Goal: Task Accomplishment & Management: Complete application form

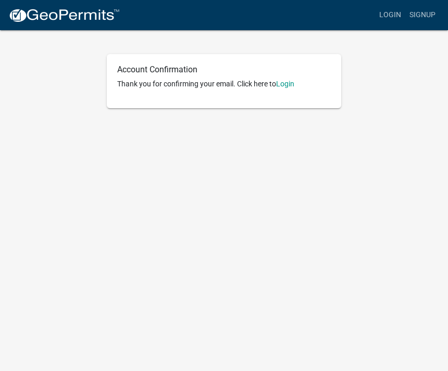
click at [294, 86] on link "Login" at bounding box center [285, 84] width 18 height 8
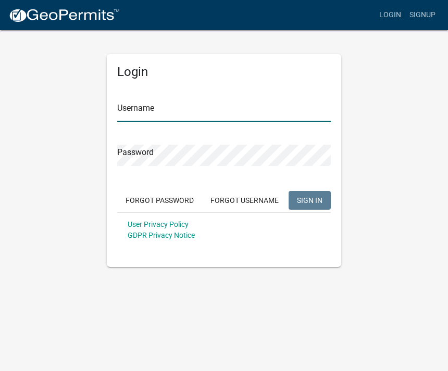
click at [219, 108] on input "Username" at bounding box center [223, 110] width 213 height 21
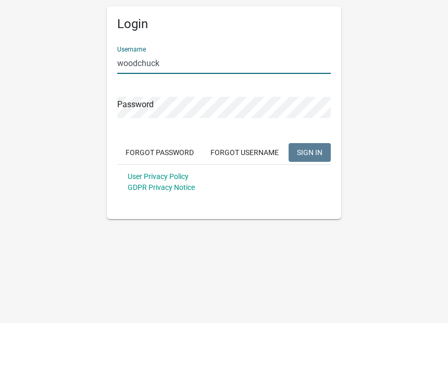
type input "woodchuck"
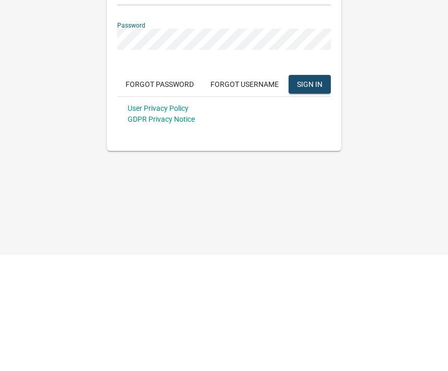
click at [317, 191] on button "SIGN IN" at bounding box center [309, 200] width 42 height 19
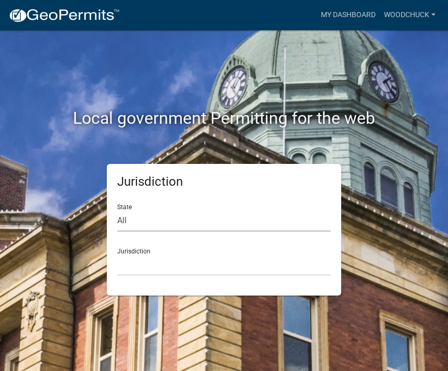
click at [183, 219] on select "All [US_STATE] [US_STATE] [US_STATE] [US_STATE] [US_STATE] [US_STATE] [US_STATE…" at bounding box center [223, 220] width 213 height 21
click at [159, 223] on select "All [US_STATE] [US_STATE] [US_STATE] [US_STATE] [US_STATE] [US_STATE] [US_STATE…" at bounding box center [223, 220] width 213 height 21
select select "[US_STATE]"
click at [189, 271] on select "[GEOGRAPHIC_DATA], [US_STATE] [GEOGRAPHIC_DATA], [US_STATE] [GEOGRAPHIC_DATA], …" at bounding box center [223, 265] width 213 height 21
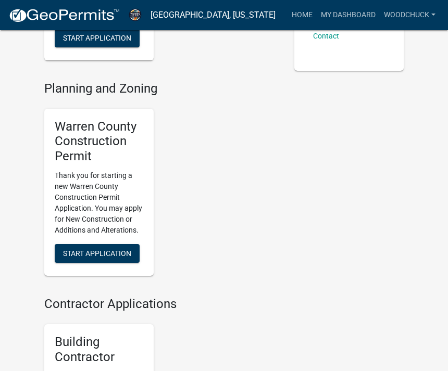
scroll to position [226, 0]
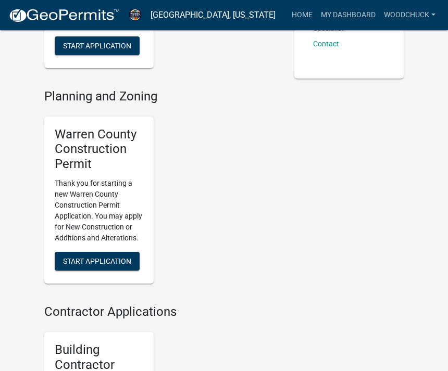
click at [107, 252] on button "Start Application" at bounding box center [97, 261] width 85 height 19
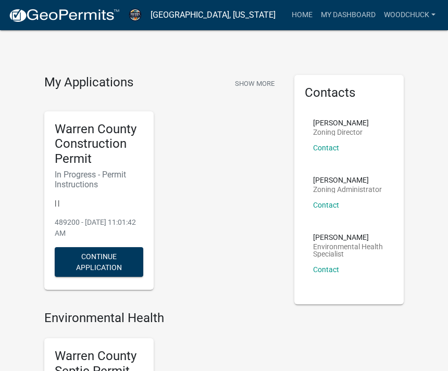
click at [364, 186] on p "Zoning Administrator" at bounding box center [347, 189] width 69 height 7
click at [344, 194] on div "[PERSON_NAME] Zoning Administrator Contact" at bounding box center [347, 196] width 69 height 41
click at [351, 184] on div "[PERSON_NAME] Zoning Administrator Contact" at bounding box center [347, 196] width 69 height 41
click at [335, 207] on link "Contact" at bounding box center [326, 205] width 26 height 8
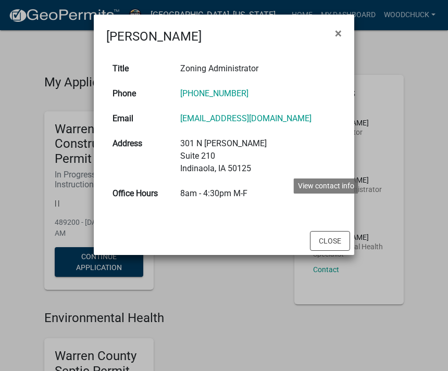
click at [335, 31] on span "×" at bounding box center [338, 33] width 7 height 15
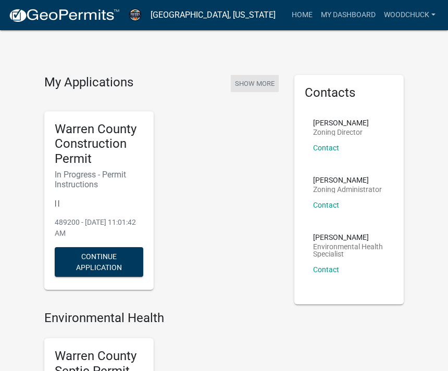
click at [261, 91] on button "Show More" at bounding box center [255, 83] width 48 height 17
click at [301, 22] on link "Home" at bounding box center [301, 15] width 29 height 20
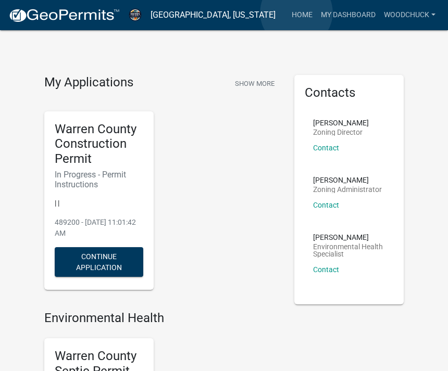
click at [296, 12] on link "Home" at bounding box center [301, 15] width 29 height 20
click at [420, 16] on link "woodchuck" at bounding box center [409, 15] width 60 height 20
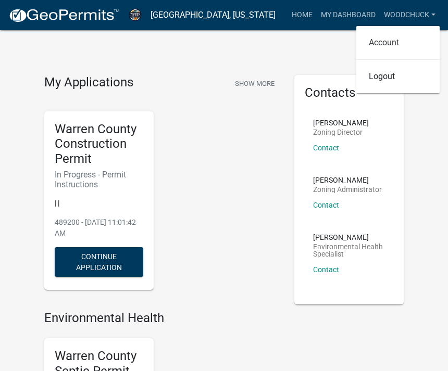
click at [408, 48] on link "Account" at bounding box center [397, 42] width 83 height 25
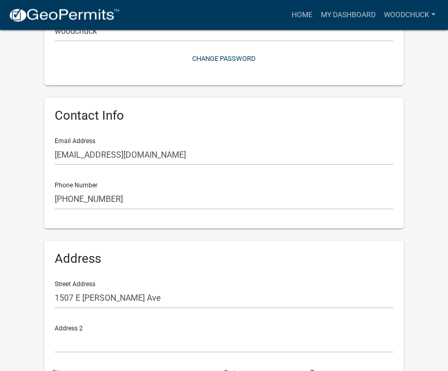
scroll to position [200, 0]
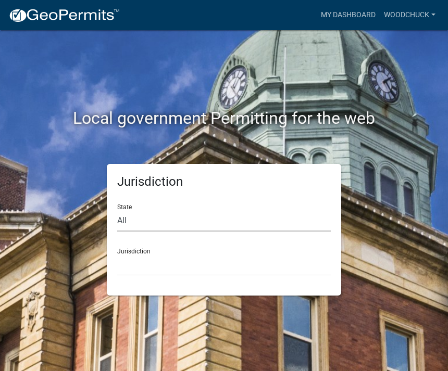
click at [185, 215] on select "All [US_STATE] [US_STATE] [US_STATE] [US_STATE] [US_STATE] [US_STATE] [US_STATE…" at bounding box center [223, 220] width 213 height 21
select select "[US_STATE]"
click at [173, 268] on select "[GEOGRAPHIC_DATA], [US_STATE] [GEOGRAPHIC_DATA], [US_STATE] [GEOGRAPHIC_DATA], …" at bounding box center [223, 265] width 213 height 21
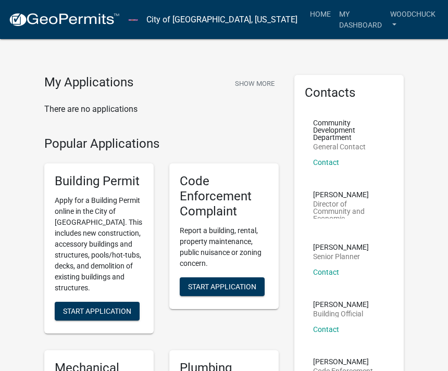
click at [344, 165] on p "Contact" at bounding box center [349, 162] width 72 height 7
click at [347, 141] on p "Community Development Department" at bounding box center [349, 130] width 72 height 22
click at [342, 130] on p "Community Development Department" at bounding box center [349, 130] width 72 height 22
click at [342, 101] on div "Contacts Community Development Department General Contact Contact [PERSON_NAME]…" at bounding box center [348, 252] width 109 height 354
click at [264, 84] on button "Show More" at bounding box center [255, 83] width 48 height 17
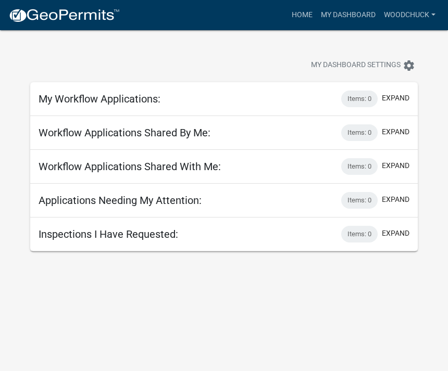
click at [402, 202] on button "expand" at bounding box center [396, 199] width 28 height 11
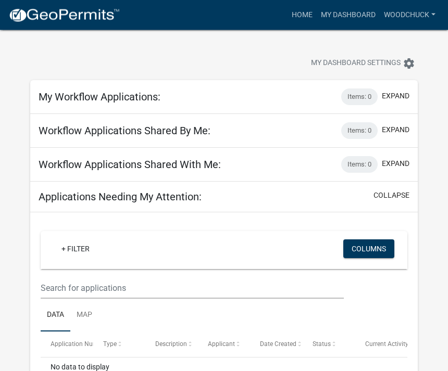
scroll to position [10, 0]
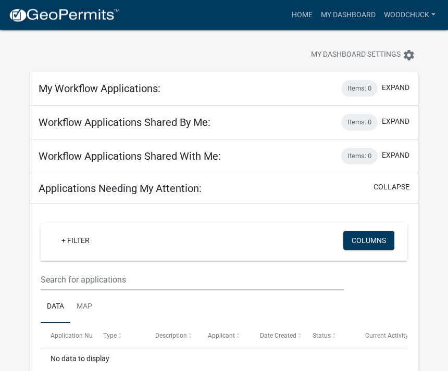
click at [106, 247] on div "+ Filter" at bounding box center [164, 242] width 238 height 21
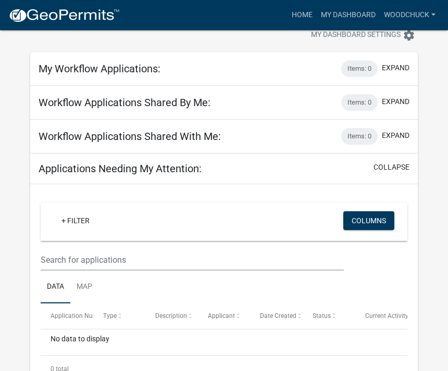
scroll to position [52, 0]
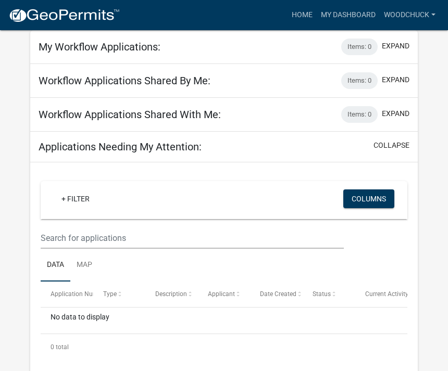
click at [174, 296] on span "Description" at bounding box center [171, 293] width 32 height 7
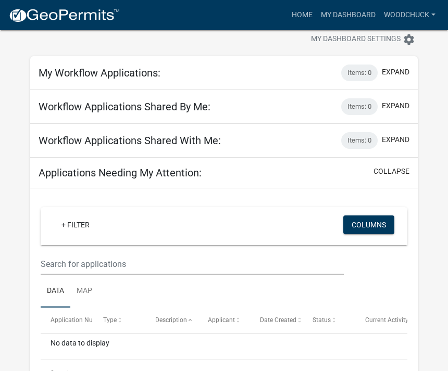
click at [115, 296] on ul "Data Map" at bounding box center [224, 291] width 366 height 33
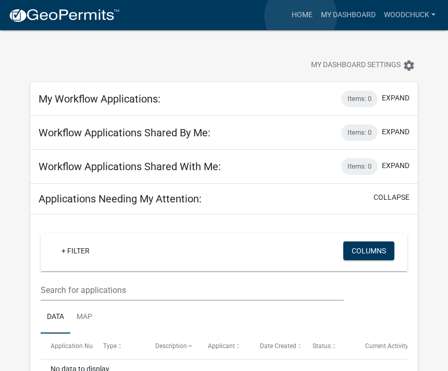
click at [301, 16] on link "Home" at bounding box center [301, 15] width 29 height 20
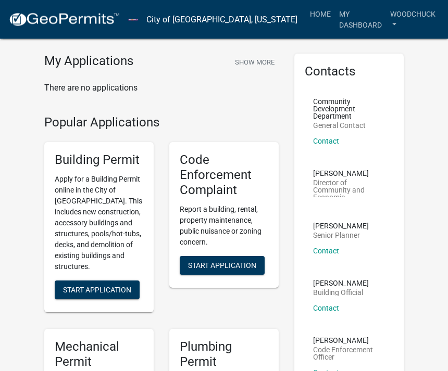
scroll to position [21, 0]
click at [350, 176] on p "[PERSON_NAME]" at bounding box center [349, 173] width 72 height 7
click at [341, 184] on p "Director of Community and Economic Development" at bounding box center [349, 188] width 72 height 18
click at [345, 195] on p "Director of Community and Economic Development" at bounding box center [349, 188] width 72 height 18
click at [339, 176] on p "[PERSON_NAME]" at bounding box center [349, 173] width 72 height 7
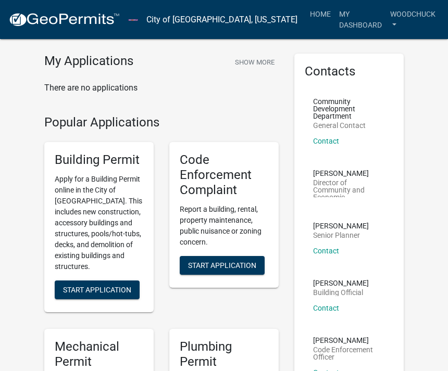
click at [345, 190] on p "Director of Community and Economic Development" at bounding box center [349, 188] width 72 height 18
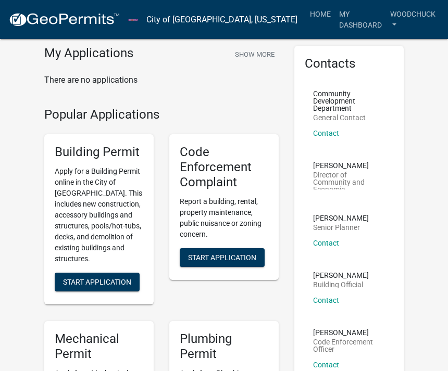
scroll to position [0, 0]
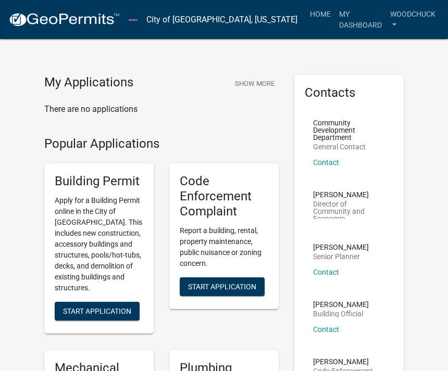
click at [398, 11] on link "woodchuck" at bounding box center [413, 19] width 54 height 31
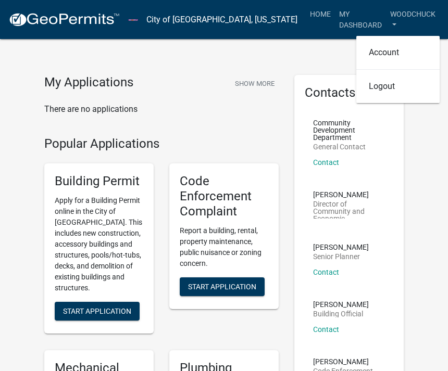
click at [316, 1] on nav "City of [GEOGRAPHIC_DATA], [US_STATE] more_horiz Home My Dashboard woodchuck Ac…" at bounding box center [224, 19] width 448 height 39
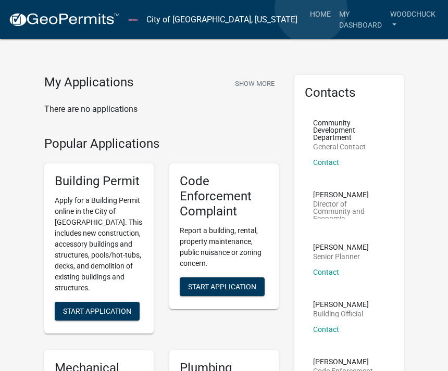
click at [311, 9] on link "Home" at bounding box center [320, 14] width 29 height 20
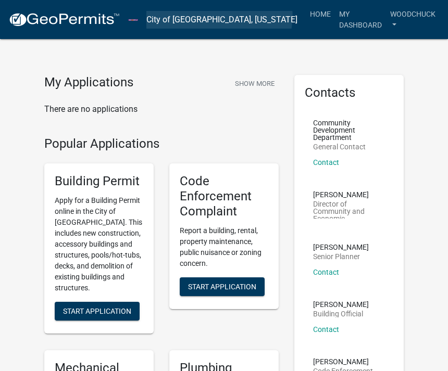
click at [255, 15] on link "City of [GEOGRAPHIC_DATA], [US_STATE]" at bounding box center [221, 20] width 151 height 18
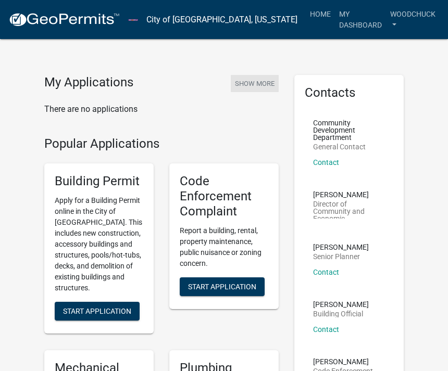
click at [237, 75] on button "Show More" at bounding box center [255, 83] width 48 height 17
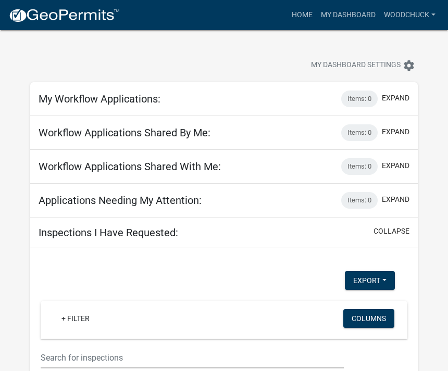
click at [344, 55] on button "My Dashboard Settings settings" at bounding box center [362, 65] width 121 height 20
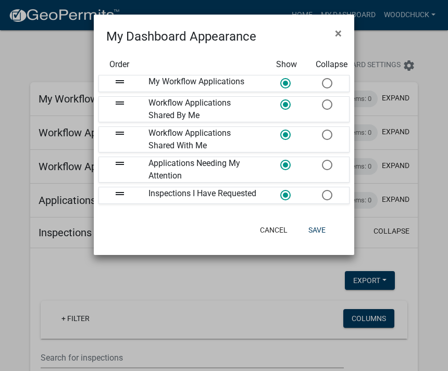
click at [323, 24] on div "My Dashboard Appearance ×" at bounding box center [224, 30] width 260 height 31
click at [329, 20] on button "×" at bounding box center [337, 33] width 23 height 29
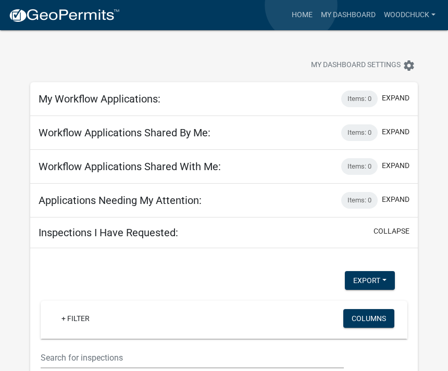
click at [301, 5] on link "Home" at bounding box center [301, 15] width 29 height 20
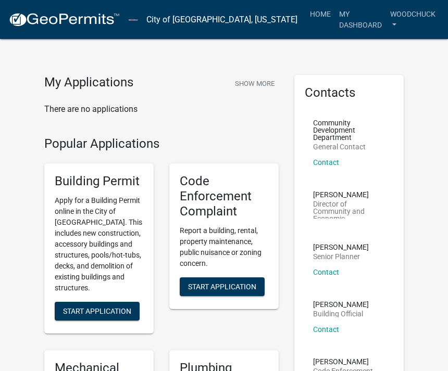
click at [81, 305] on button "Start Application" at bounding box center [97, 311] width 85 height 19
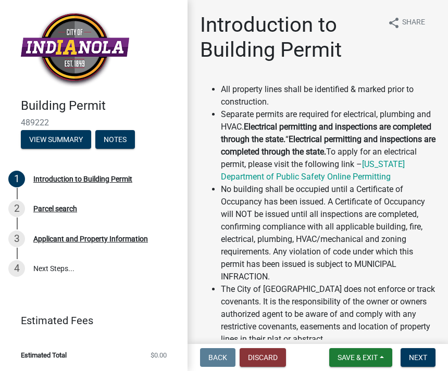
click at [257, 363] on button "Discard" at bounding box center [262, 357] width 46 height 19
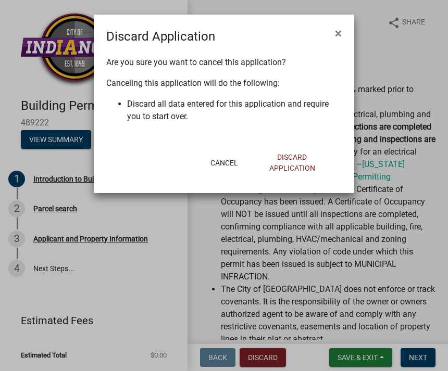
click at [294, 176] on button "Discard Application" at bounding box center [291, 163] width 83 height 30
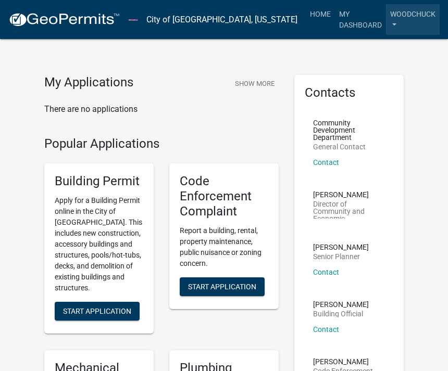
click at [388, 17] on link "woodchuck" at bounding box center [413, 19] width 54 height 31
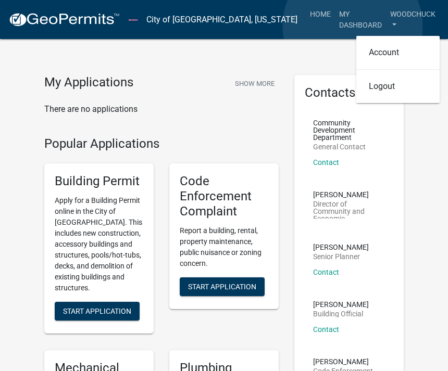
click at [352, 27] on link "My Dashboard" at bounding box center [360, 19] width 51 height 31
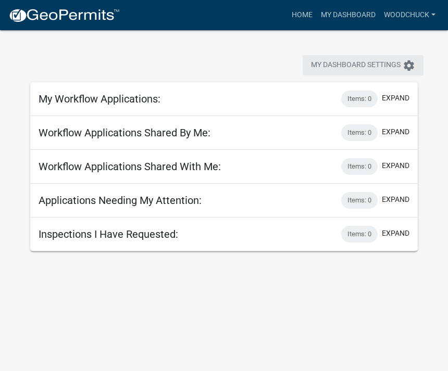
click at [391, 60] on span "My Dashboard Settings" at bounding box center [356, 65] width 90 height 12
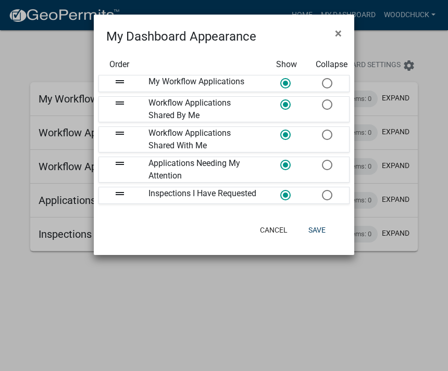
click at [339, 317] on ngb-modal-window "My Dashboard Appearance × Order Show Collapse drag_handle My Workflow Applicati…" at bounding box center [224, 185] width 448 height 371
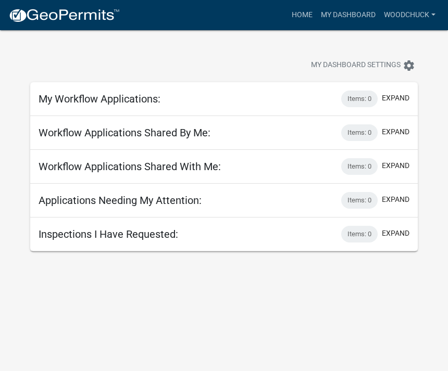
click at [401, 11] on link "woodchuck" at bounding box center [409, 15] width 60 height 20
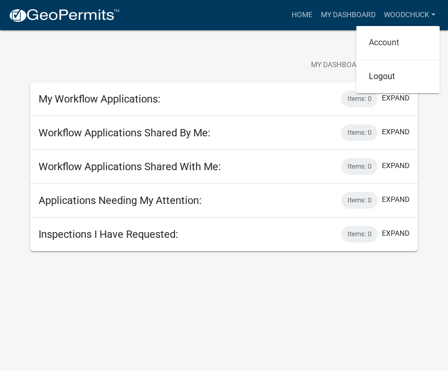
click at [386, 41] on link "Account" at bounding box center [397, 42] width 83 height 25
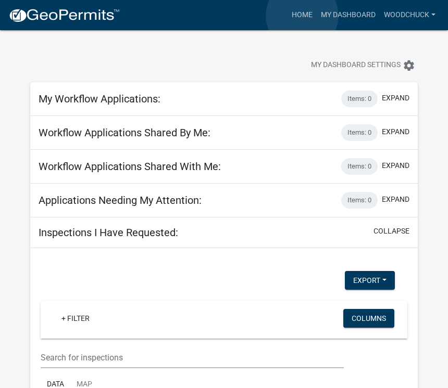
click at [302, 16] on link "Home" at bounding box center [301, 15] width 29 height 20
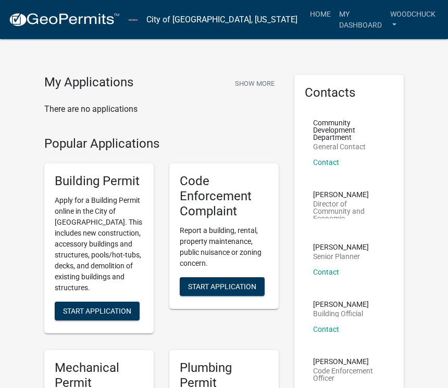
click at [239, 286] on span "Start Application" at bounding box center [222, 286] width 68 height 8
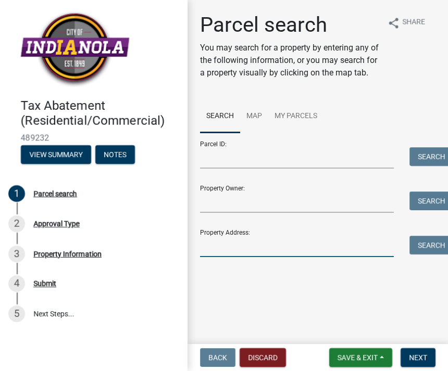
click at [257, 238] on input "Property Address:" at bounding box center [297, 246] width 194 height 21
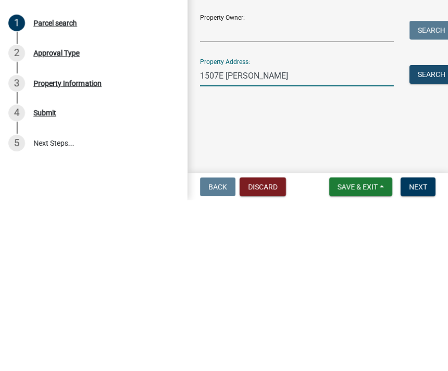
type input "1507E [PERSON_NAME]"
click at [442, 236] on button "Search" at bounding box center [431, 245] width 44 height 19
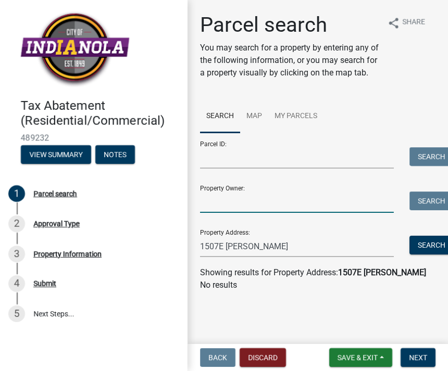
click at [250, 198] on input "Property Owner:" at bounding box center [297, 202] width 194 height 21
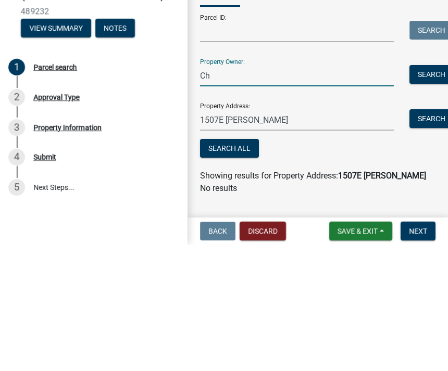
type input "C"
type input "The [PERSON_NAME] Family Trust"
click at [437, 192] on button "Search" at bounding box center [431, 201] width 44 height 19
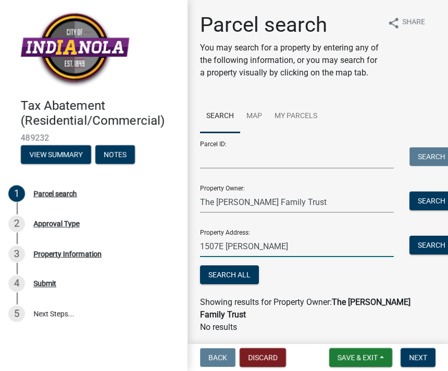
click at [282, 238] on input "1507E [PERSON_NAME]" at bounding box center [297, 246] width 194 height 21
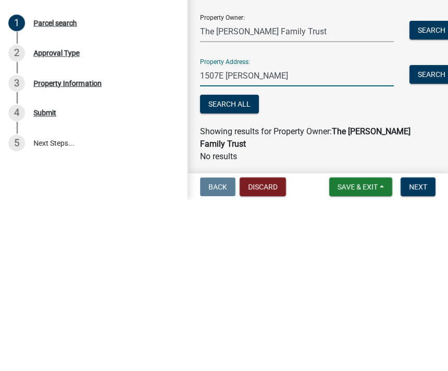
click at [296, 236] on input "1507E [PERSON_NAME]" at bounding box center [297, 246] width 194 height 21
type input "1507 E [PERSON_NAME]"
click at [252, 265] on button "Search All" at bounding box center [229, 274] width 59 height 19
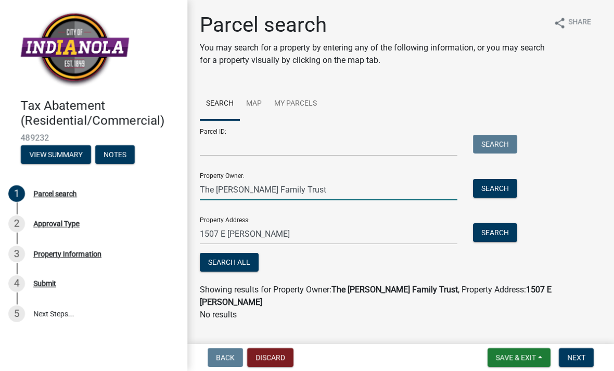
click at [309, 183] on input "The Agans Family Trust" at bounding box center [329, 189] width 258 height 21
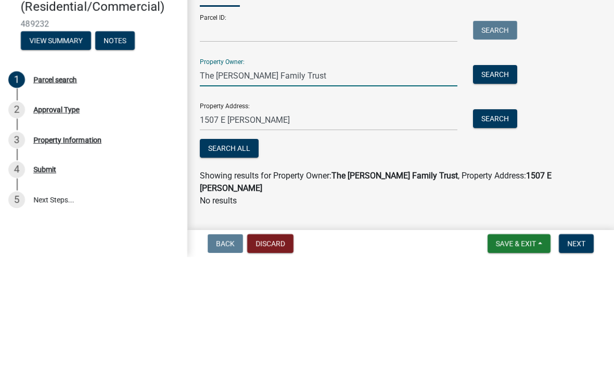
click at [311, 179] on input "The Agans Family Trust" at bounding box center [329, 189] width 258 height 21
type input "T"
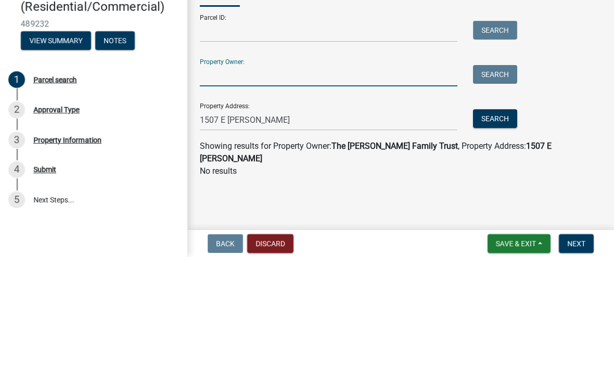
click at [447, 223] on button "Search" at bounding box center [495, 232] width 44 height 19
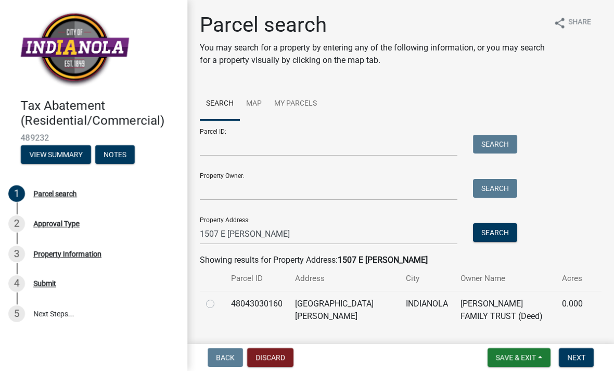
click at [219, 298] on label at bounding box center [219, 298] width 0 height 0
click at [219, 304] on input "radio" at bounding box center [222, 301] width 7 height 7
radio input "true"
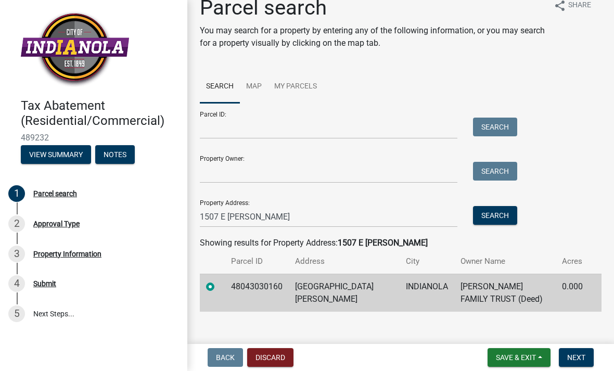
scroll to position [17, 0]
click at [447, 363] on button "Next" at bounding box center [576, 357] width 35 height 19
click at [447, 361] on span "Next" at bounding box center [576, 357] width 18 height 8
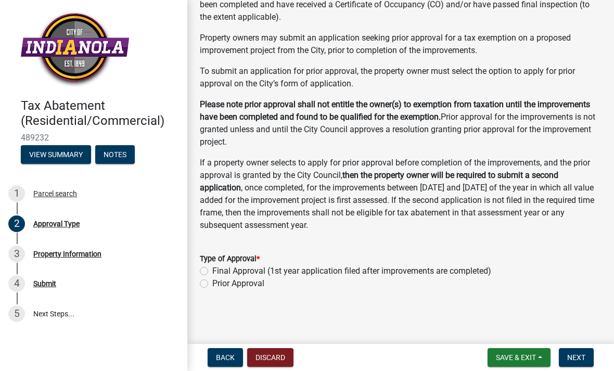
scroll to position [118, 0]
click at [199, 274] on div "Type of Approval * Final Approval (1st year application filed after improvement…" at bounding box center [400, 265] width 417 height 50
click at [208, 265] on div "Final Approval (1st year application filed after improvements are completed)" at bounding box center [401, 271] width 402 height 12
click at [212, 268] on label "Final Approval (1st year application filed after improvements are completed)" at bounding box center [351, 271] width 279 height 12
click at [212, 268] on input "Final Approval (1st year application filed after improvements are completed)" at bounding box center [215, 268] width 7 height 7
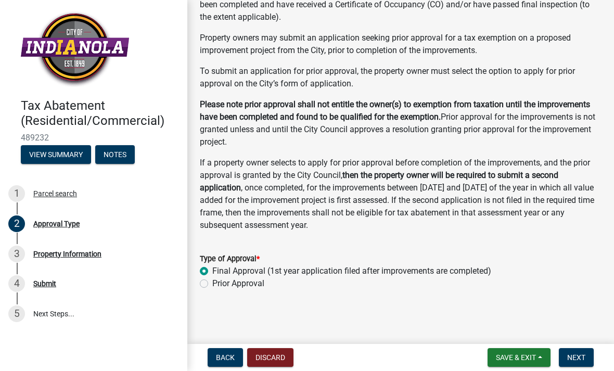
radio input "true"
click at [447, 359] on span "Next" at bounding box center [576, 357] width 18 height 8
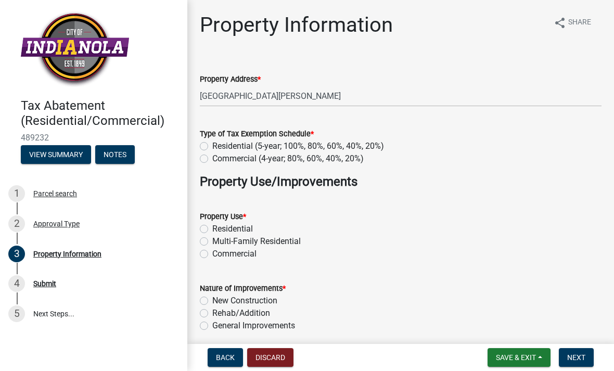
click at [210, 143] on div "Residential (5-year; 100%, 80%, 60%, 40%, 20%)" at bounding box center [401, 146] width 402 height 12
click at [212, 143] on label "Residential (5-year; 100%, 80%, 60%, 40%, 20%)" at bounding box center [298, 146] width 172 height 12
click at [212, 143] on input "Residential (5-year; 100%, 80%, 60%, 40%, 20%)" at bounding box center [215, 143] width 7 height 7
radio input "true"
click at [212, 232] on label "Residential" at bounding box center [232, 229] width 41 height 12
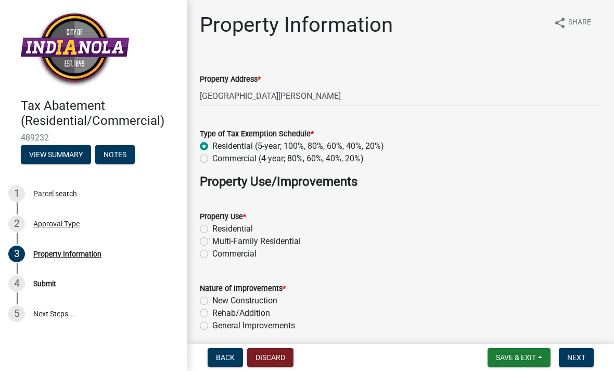
click at [212, 230] on input "Residential" at bounding box center [215, 226] width 7 height 7
radio input "true"
click at [213, 302] on label "New Construction" at bounding box center [244, 301] width 65 height 12
click at [213, 301] on input "New Construction" at bounding box center [215, 298] width 7 height 7
radio input "true"
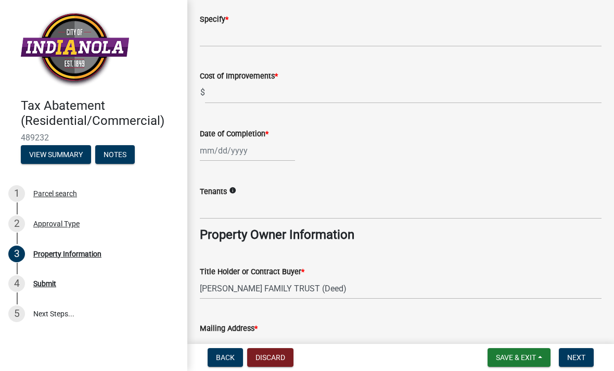
scroll to position [347, 0]
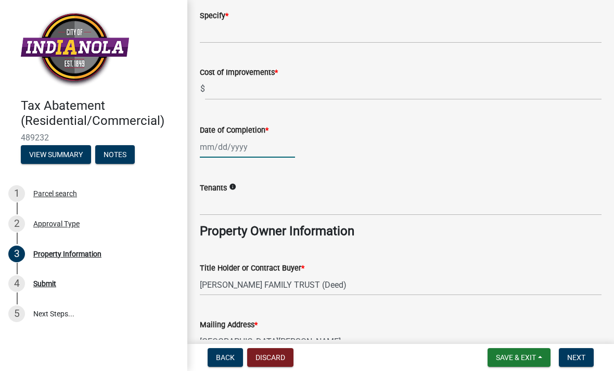
click at [227, 146] on div at bounding box center [247, 146] width 95 height 21
select select "10"
select select "2025"
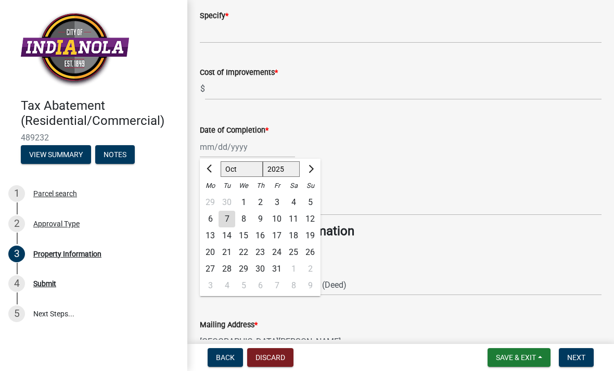
click at [217, 173] on button "Previous month" at bounding box center [210, 169] width 12 height 17
click at [214, 172] on button "Previous month" at bounding box center [210, 169] width 12 height 17
click at [215, 174] on button "Previous month" at bounding box center [210, 169] width 12 height 17
click at [216, 165] on button "Previous month" at bounding box center [210, 169] width 12 height 17
click at [210, 173] on button "Previous month" at bounding box center [210, 169] width 12 height 17
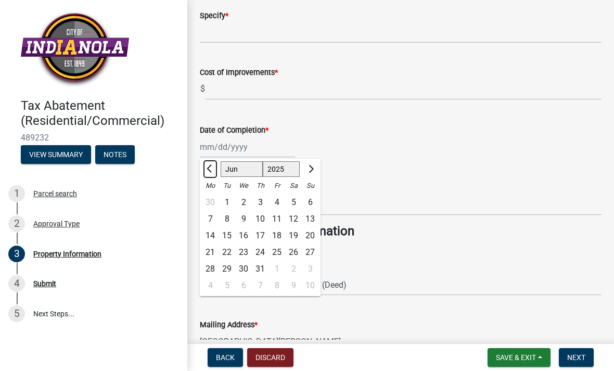
select select "5"
click at [218, 150] on input "Date of Completion *" at bounding box center [247, 146] width 95 height 21
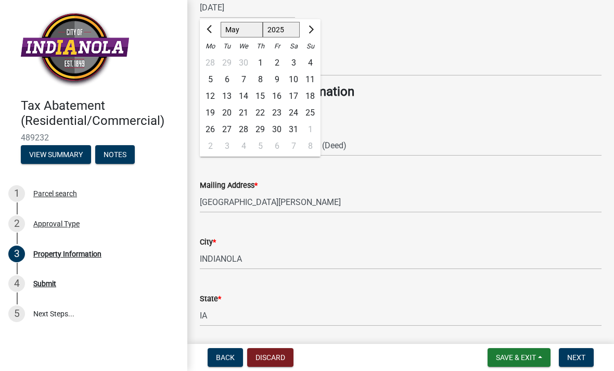
scroll to position [491, 0]
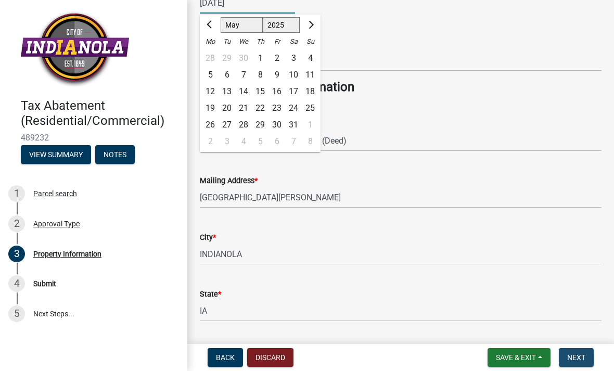
type input "09/05/2024"
click at [447, 362] on button "Next" at bounding box center [576, 357] width 35 height 19
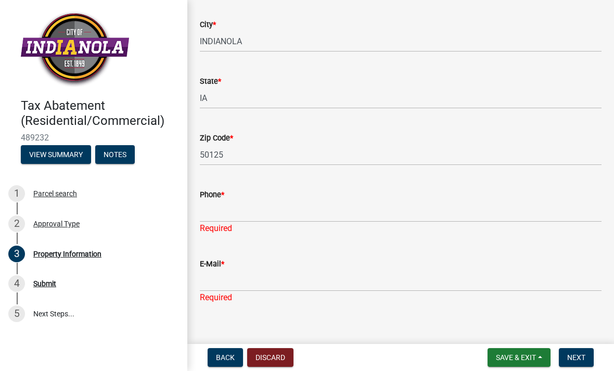
scroll to position [739, 0]
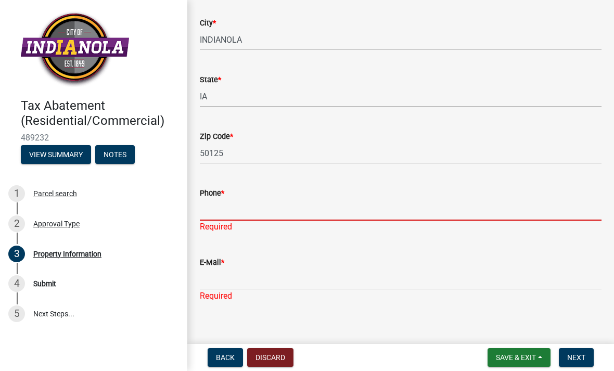
click at [261, 207] on input "Phone *" at bounding box center [401, 209] width 402 height 21
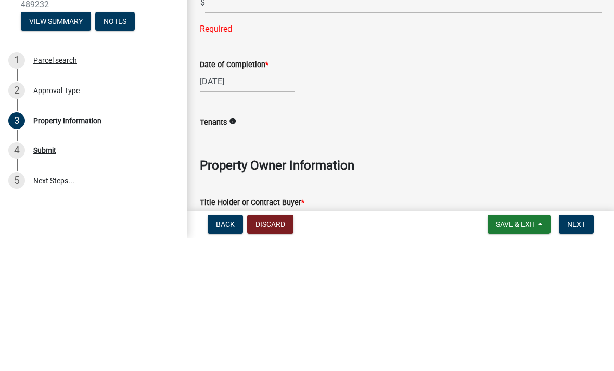
scroll to position [313, 0]
click at [273, 204] on div "09/05/2024" at bounding box center [247, 214] width 95 height 21
select select "9"
select select "2024"
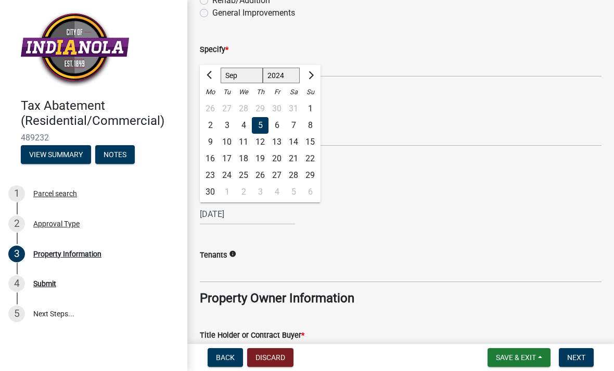
click at [245, 129] on div "4" at bounding box center [243, 125] width 17 height 17
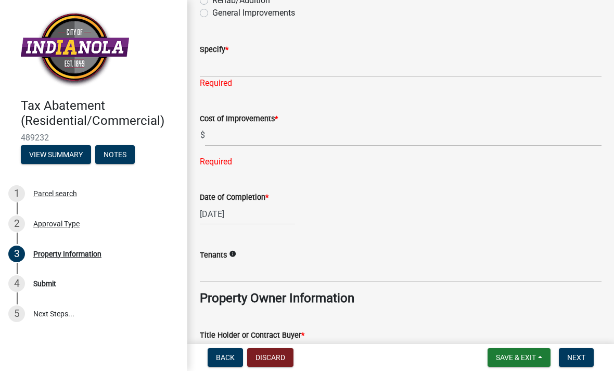
type input "09/04/2024"
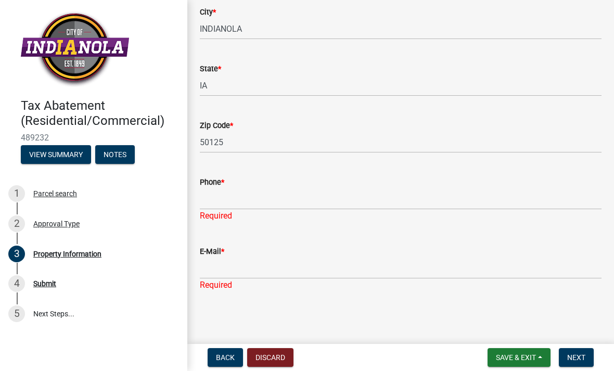
scroll to position [749, 0]
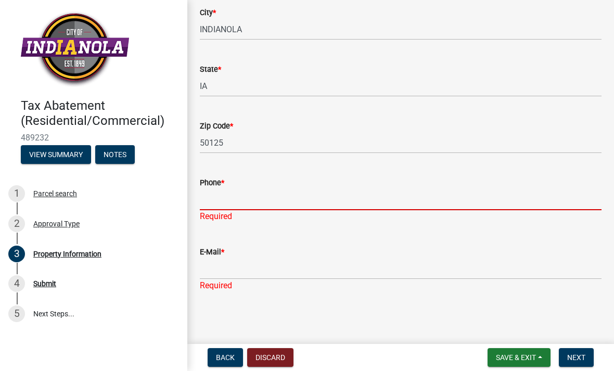
click at [263, 201] on input "Phone *" at bounding box center [401, 199] width 402 height 21
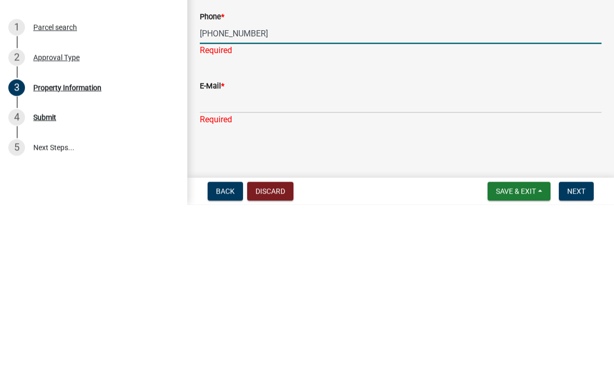
type input "[PHONE_NUMBER]"
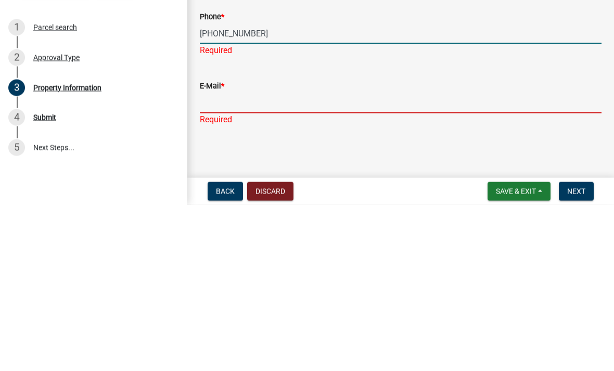
click at [242, 258] on input "E-Mail *" at bounding box center [401, 268] width 402 height 21
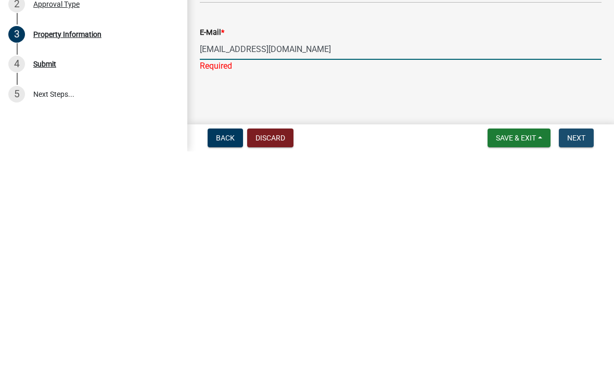
type input "[EMAIL_ADDRESS][DOMAIN_NAME]"
click at [447, 348] on button "Next" at bounding box center [576, 357] width 35 height 19
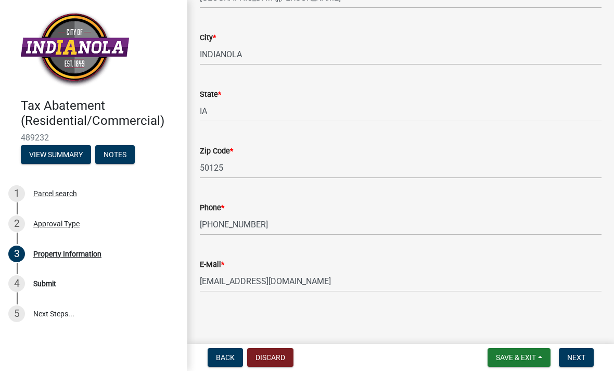
click at [447, 359] on span "Next" at bounding box center [576, 357] width 18 height 8
click at [447, 362] on button "Next" at bounding box center [576, 357] width 35 height 19
click at [447, 366] on button "Next" at bounding box center [576, 357] width 35 height 19
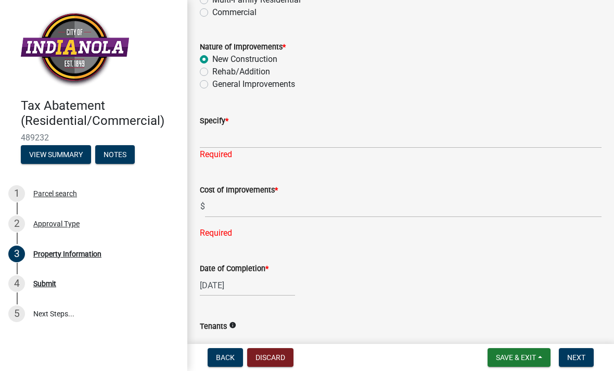
scroll to position [237, 0]
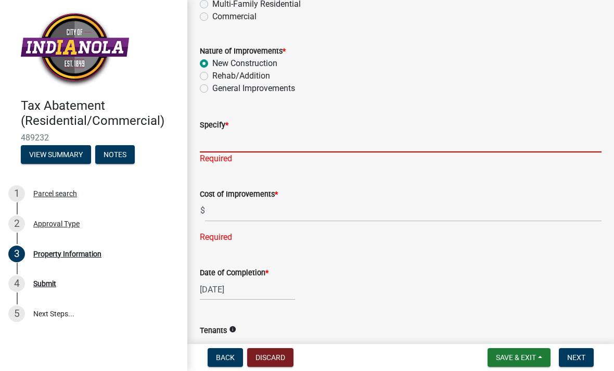
click at [267, 140] on input "Specify *" at bounding box center [401, 141] width 402 height 21
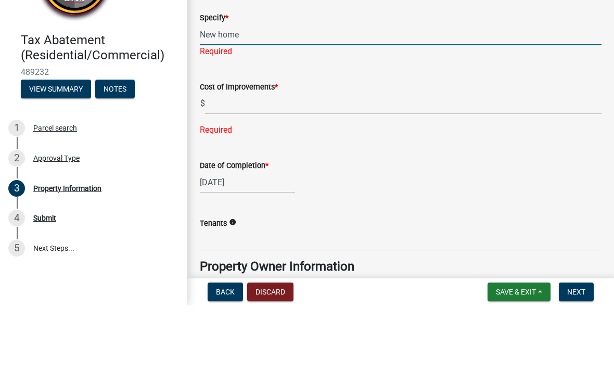
scroll to position [280, 0]
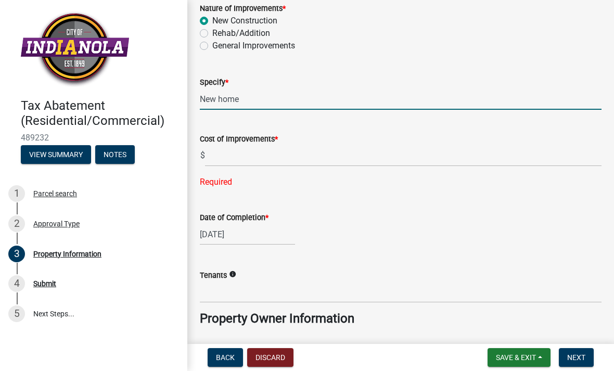
type input "New home"
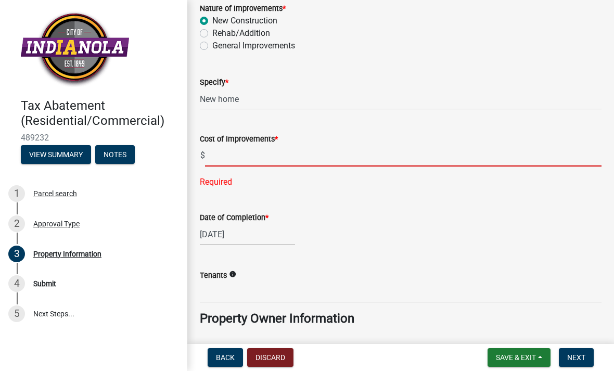
click at [249, 158] on input "text" at bounding box center [403, 155] width 397 height 21
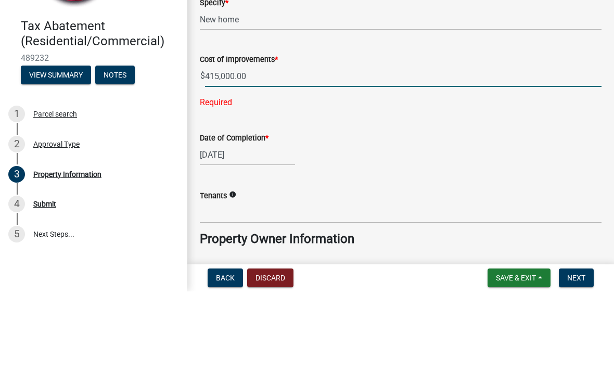
type input "415000"
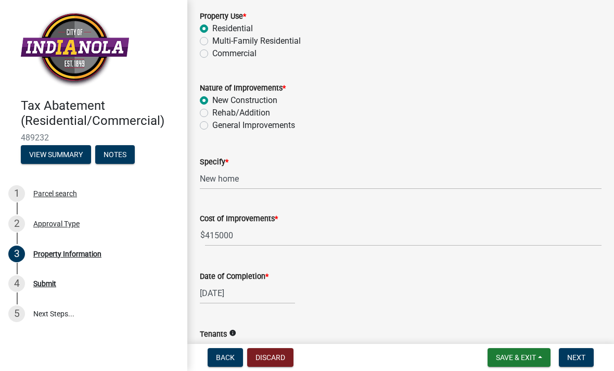
scroll to position [200, 0]
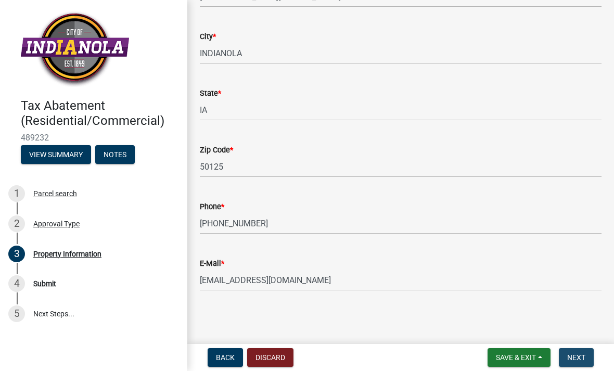
click at [447, 362] on button "Next" at bounding box center [576, 357] width 35 height 19
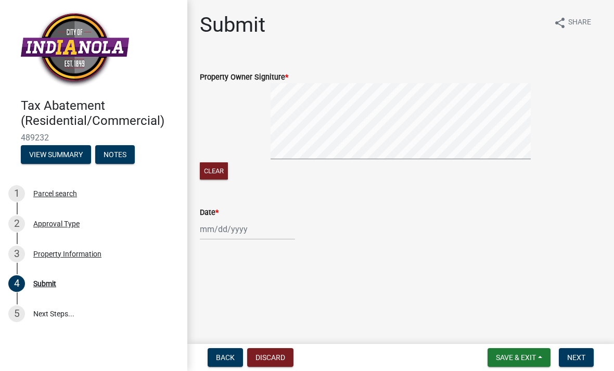
scroll to position [0, 0]
click at [447, 365] on button "Next" at bounding box center [576, 357] width 35 height 19
click at [229, 235] on div at bounding box center [247, 229] width 95 height 21
select select "10"
select select "2025"
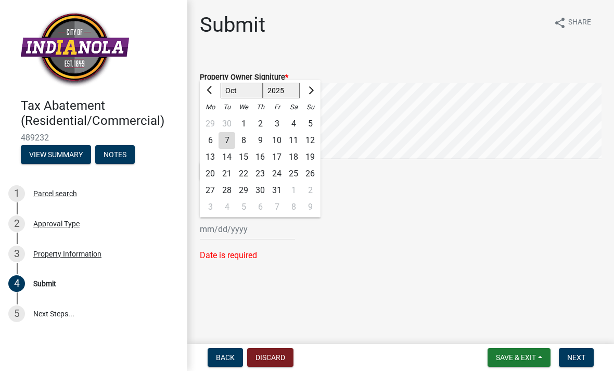
click at [447, 363] on button "Next" at bounding box center [576, 357] width 35 height 19
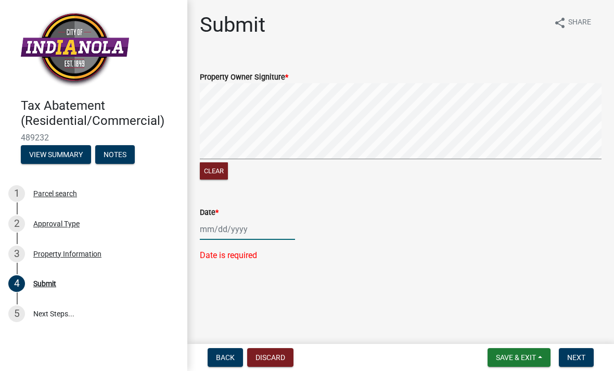
click at [213, 237] on div at bounding box center [247, 229] width 95 height 21
select select "10"
select select "2025"
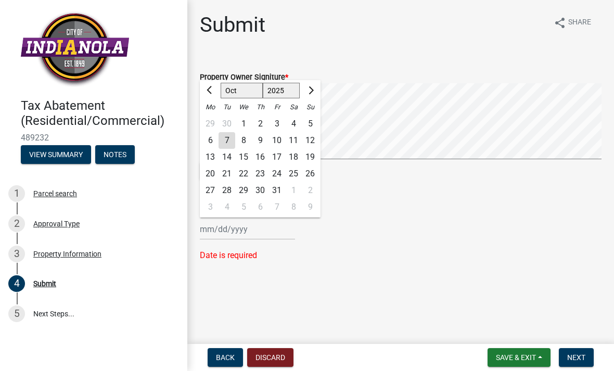
click at [233, 143] on div "7" at bounding box center [227, 140] width 17 height 17
type input "[DATE]"
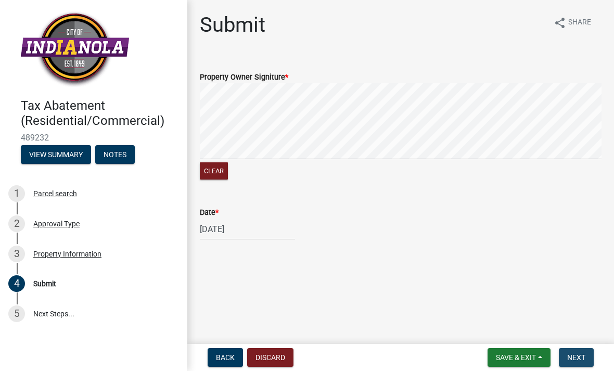
click at [447, 363] on button "Next" at bounding box center [576, 357] width 35 height 19
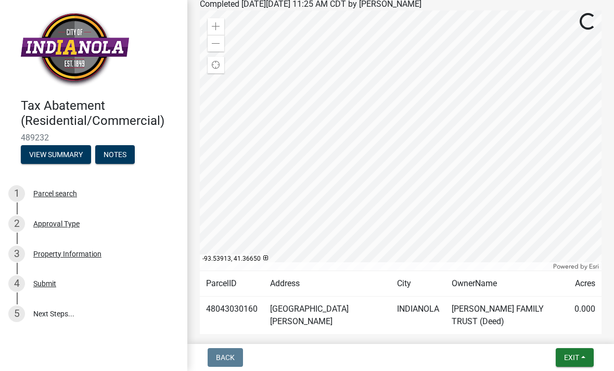
scroll to position [109, 0]
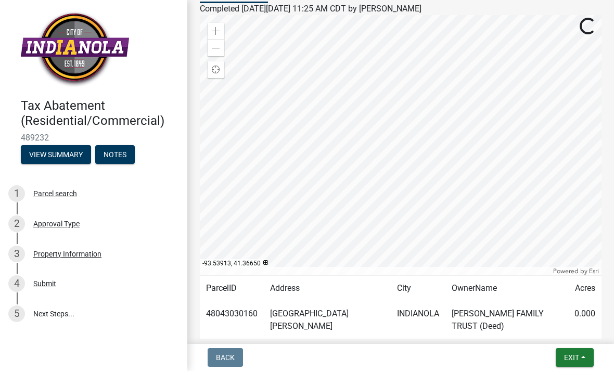
click at [447, 354] on span "Exit" at bounding box center [571, 357] width 15 height 8
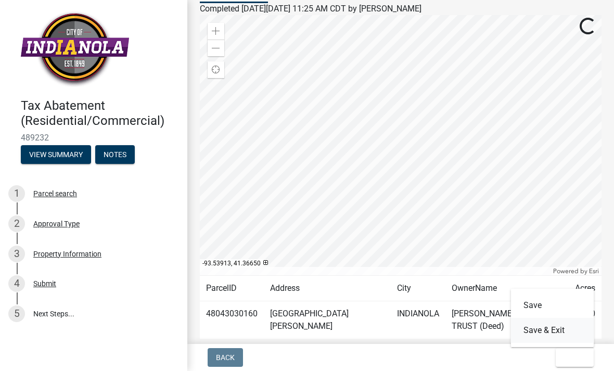
click at [447, 331] on button "Save & Exit" at bounding box center [552, 330] width 83 height 25
